Goal: Task Accomplishment & Management: Manage account settings

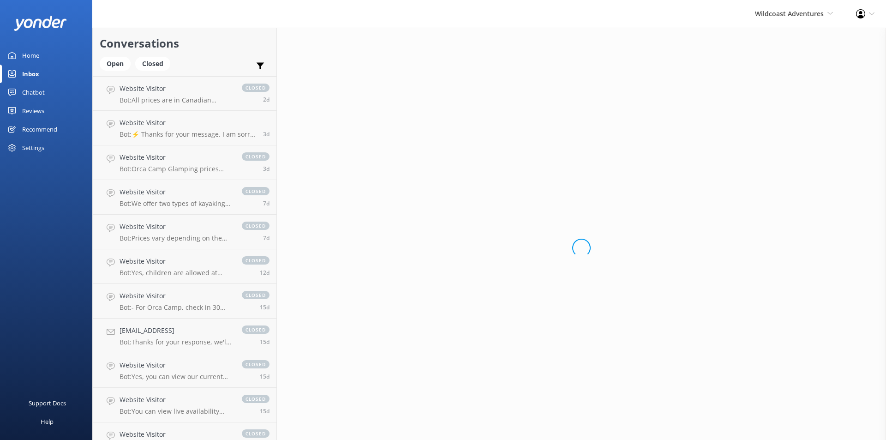
click at [37, 52] on div "Home" at bounding box center [30, 55] width 17 height 18
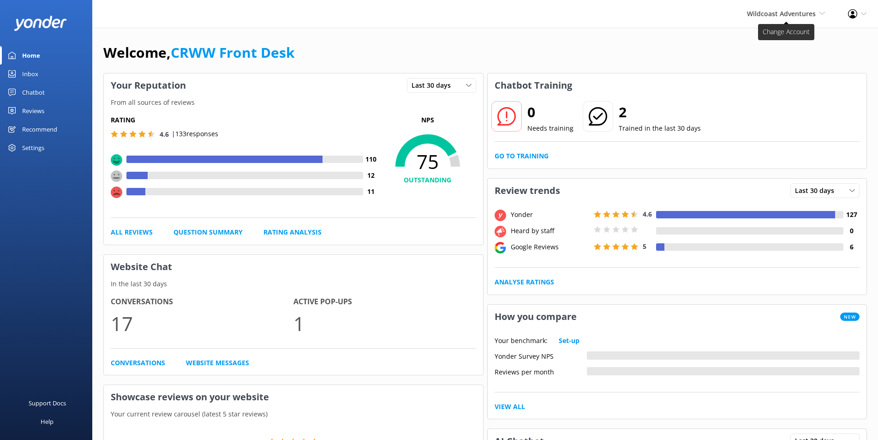
click at [799, 10] on span "Wildcoast Adventures" at bounding box center [781, 13] width 69 height 9
click at [777, 57] on link "[PERSON_NAME] River Whale Watching" at bounding box center [791, 66] width 92 height 30
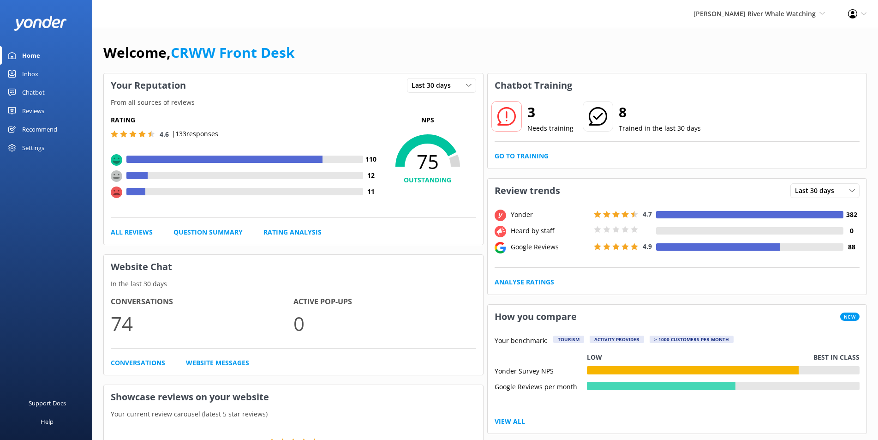
click at [37, 112] on div "Reviews" at bounding box center [33, 111] width 22 height 18
